Goal: Task Accomplishment & Management: Use online tool/utility

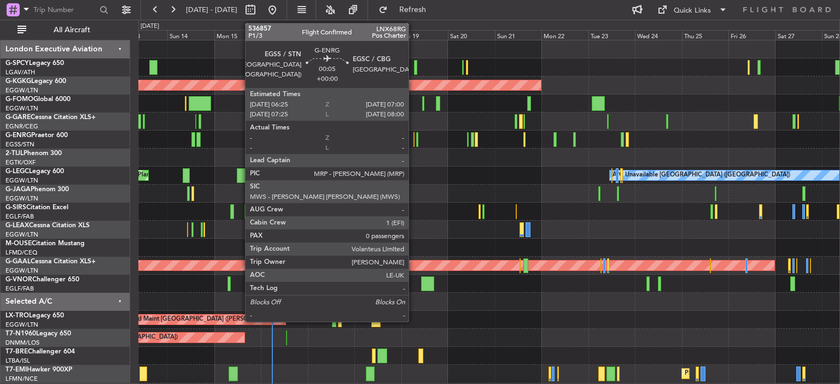
click at [300, 142] on div at bounding box center [414, 139] width 2 height 15
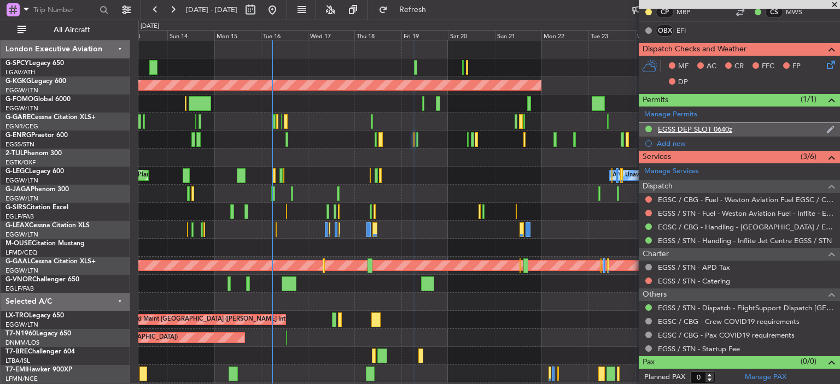
scroll to position [230, 0]
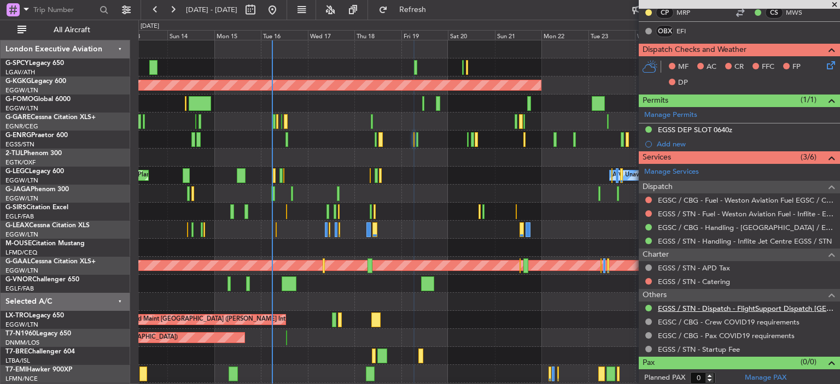
click at [300, 307] on link "EGSS / STN - Dispatch - FlightSupport Dispatch [GEOGRAPHIC_DATA]" at bounding box center [746, 308] width 177 height 9
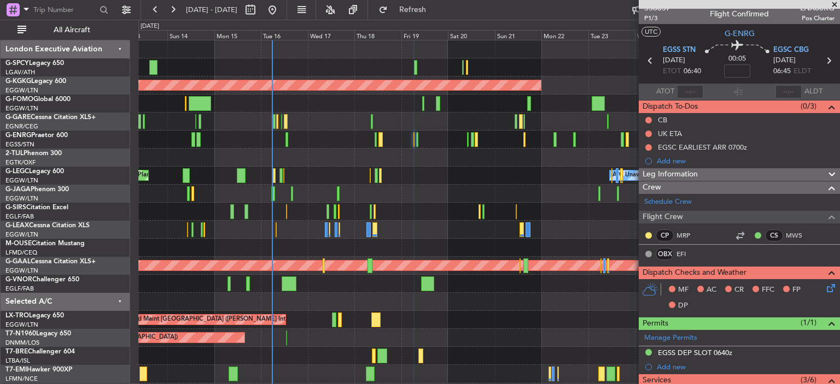
scroll to position [0, 0]
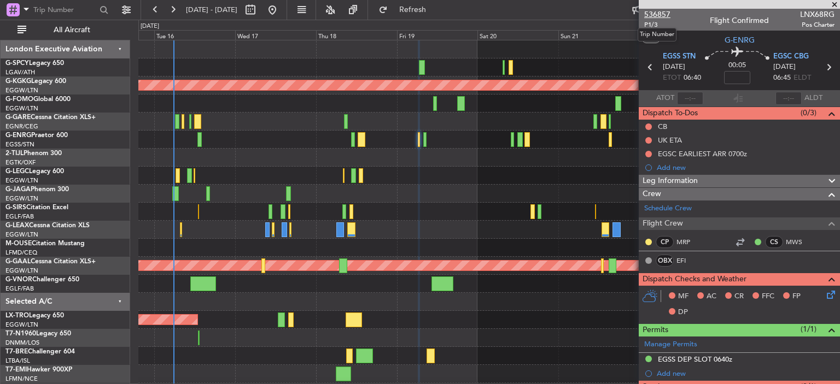
click at [300, 9] on span "536857" at bounding box center [657, 14] width 26 height 11
click at [300, 17] on button "Refresh" at bounding box center [406, 9] width 66 height 17
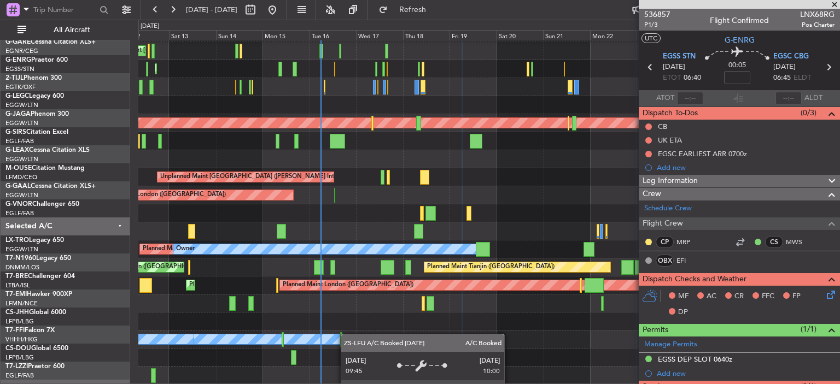
scroll to position [142, 0]
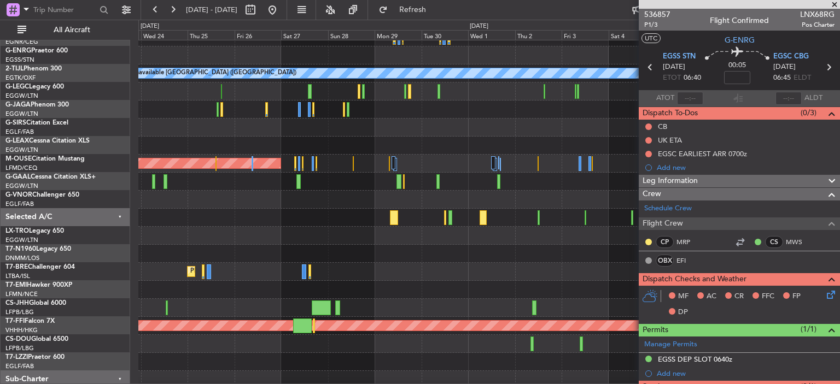
click at [57, 213] on div "A/C Unavailable [GEOGRAPHIC_DATA] ([GEOGRAPHIC_DATA]) Planned [GEOGRAPHIC_DATA]…" at bounding box center [420, 202] width 840 height 365
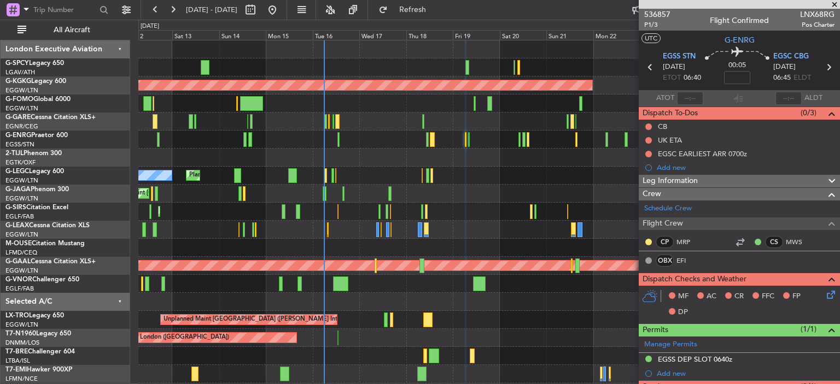
scroll to position [0, 0]
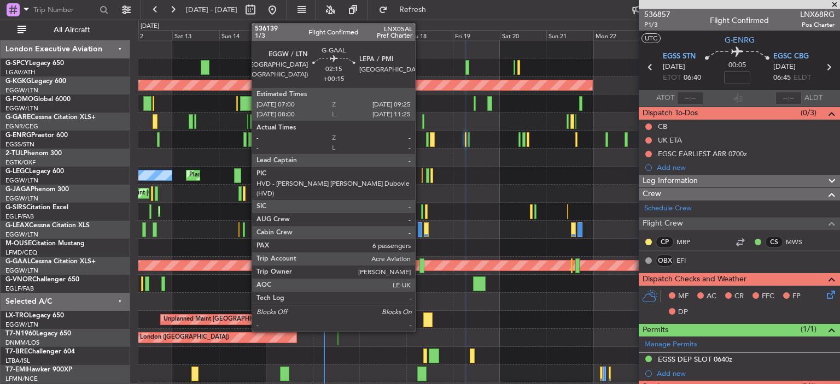
click at [300, 266] on div at bounding box center [421, 266] width 5 height 15
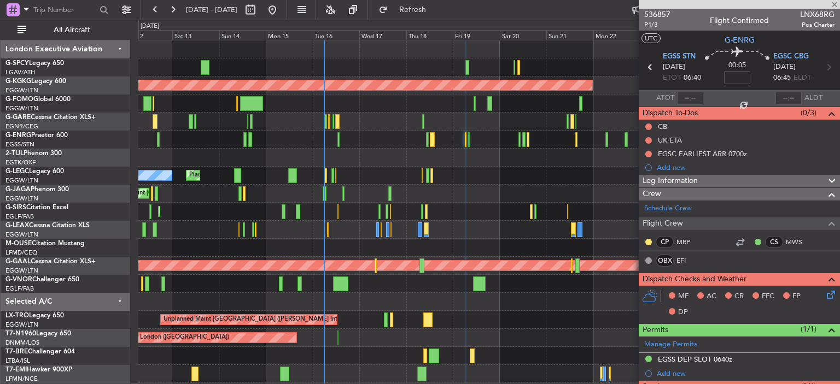
type input "+00:15"
type input "6"
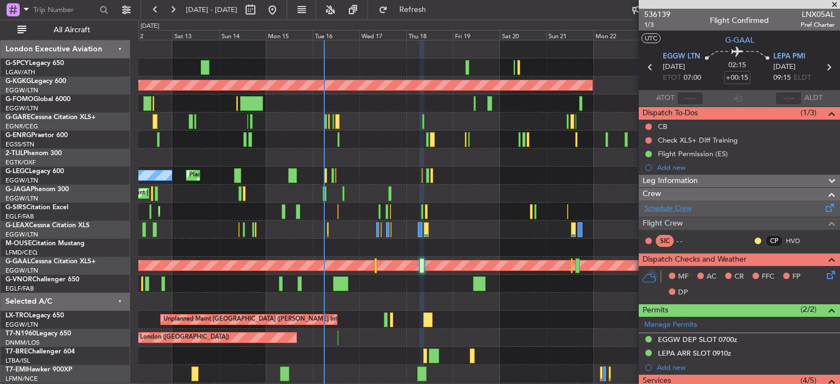
click at [300, 209] on link "Schedule Crew" at bounding box center [668, 208] width 48 height 11
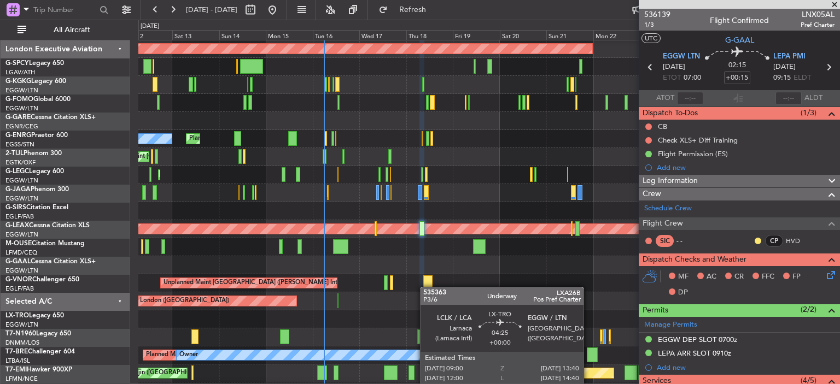
scroll to position [37, 0]
